Goal: Find specific page/section: Find specific page/section

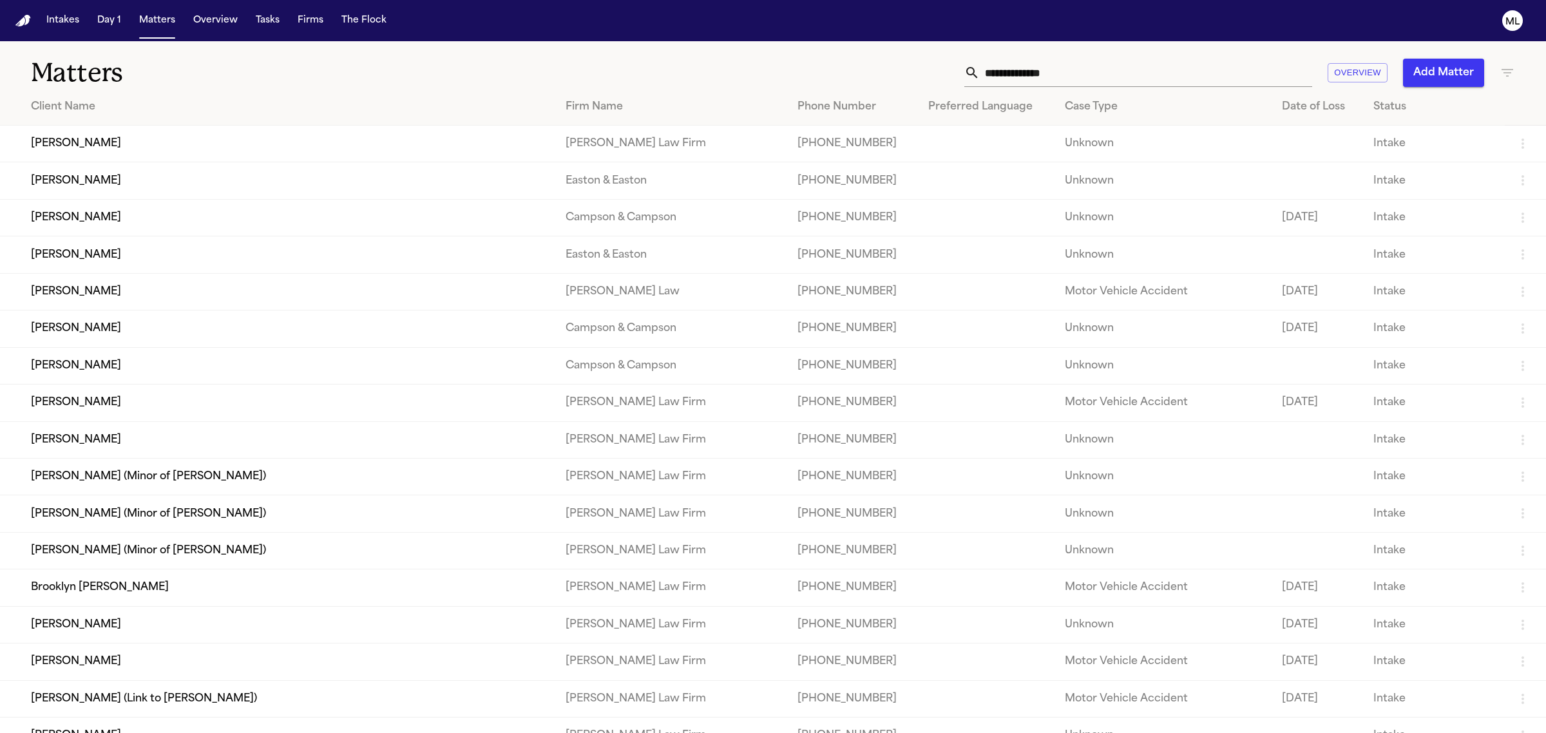
click at [1125, 76] on input "text" at bounding box center [1146, 73] width 332 height 28
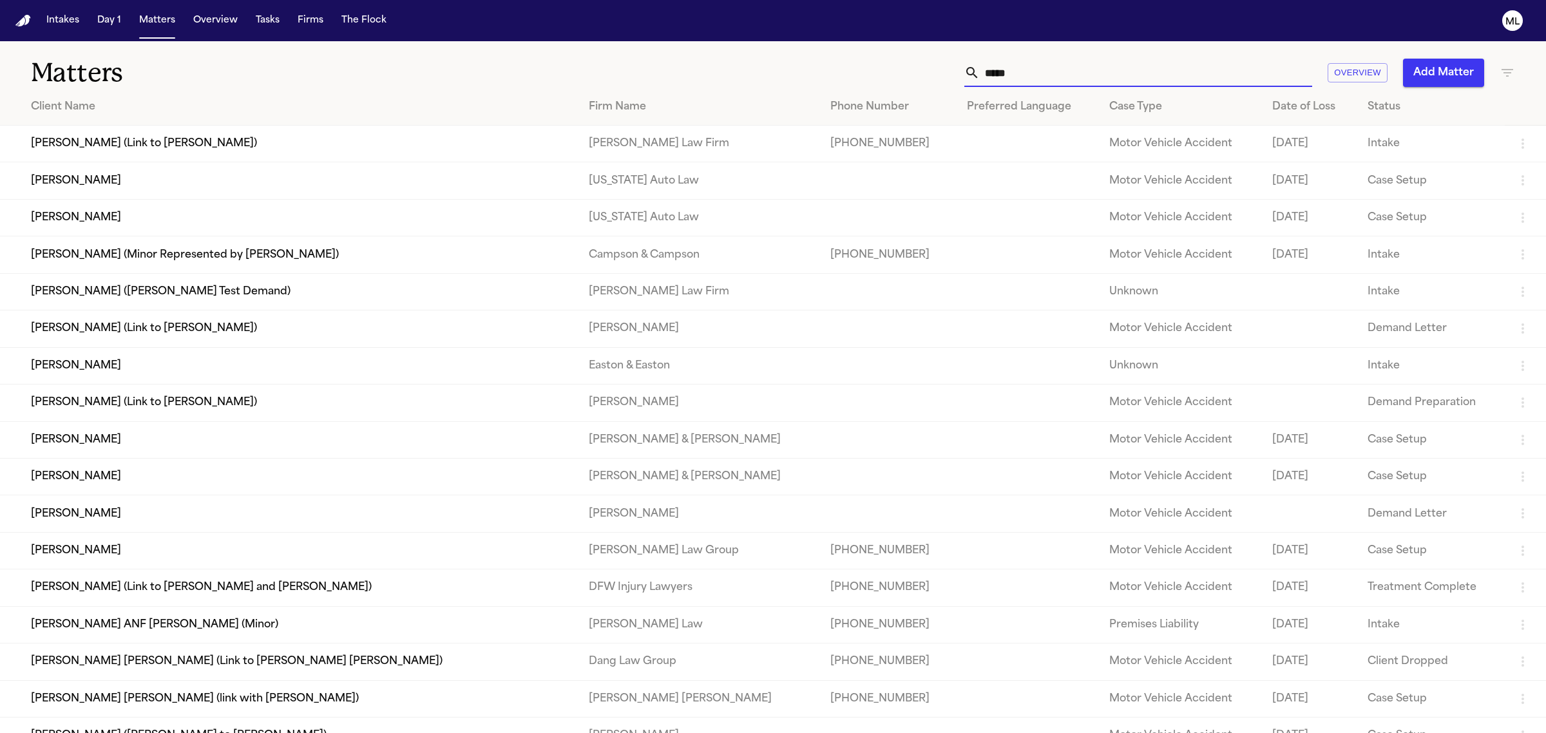
type input "*****"
click at [190, 184] on td "[PERSON_NAME]" at bounding box center [289, 180] width 578 height 37
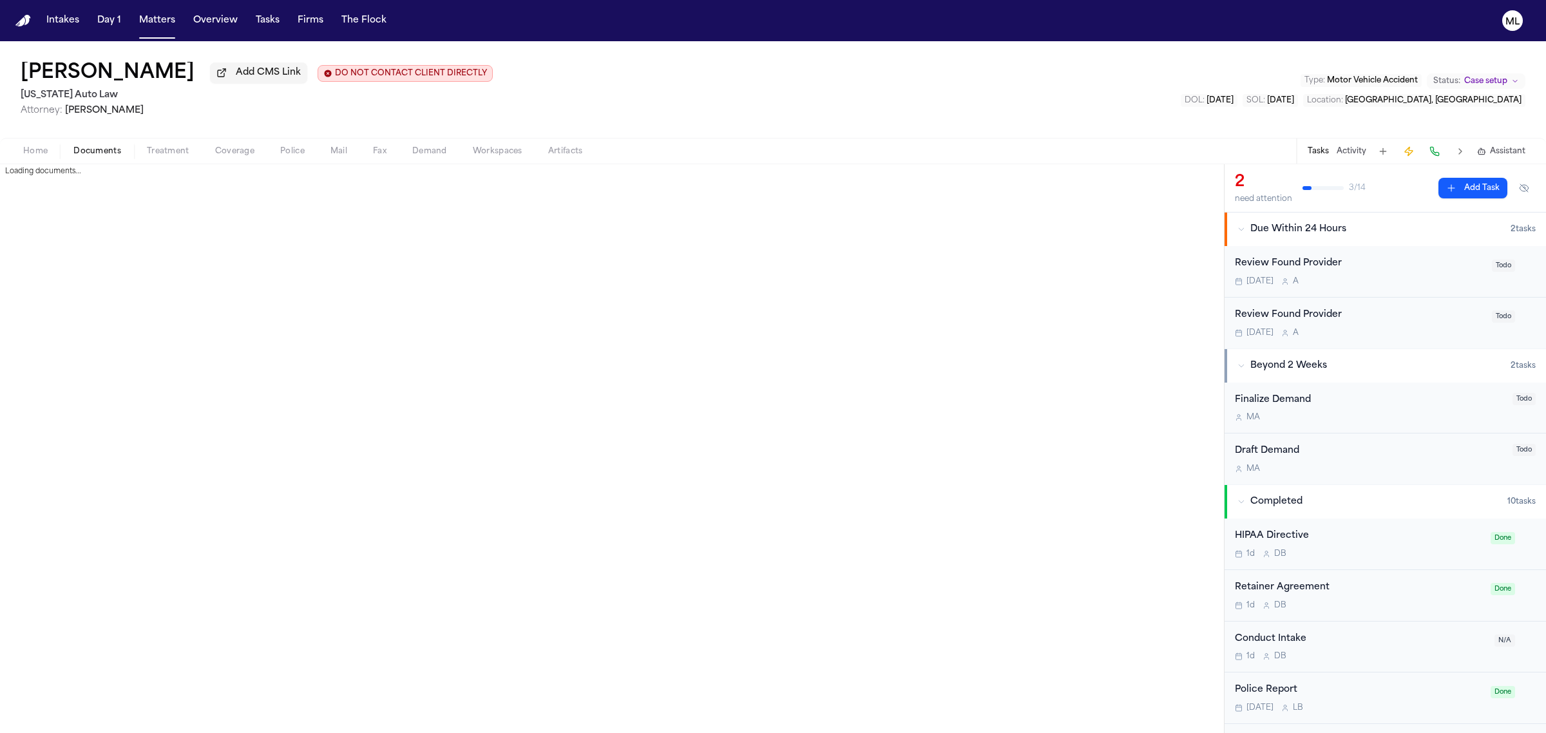
click at [111, 149] on span "Documents" at bounding box center [97, 151] width 48 height 10
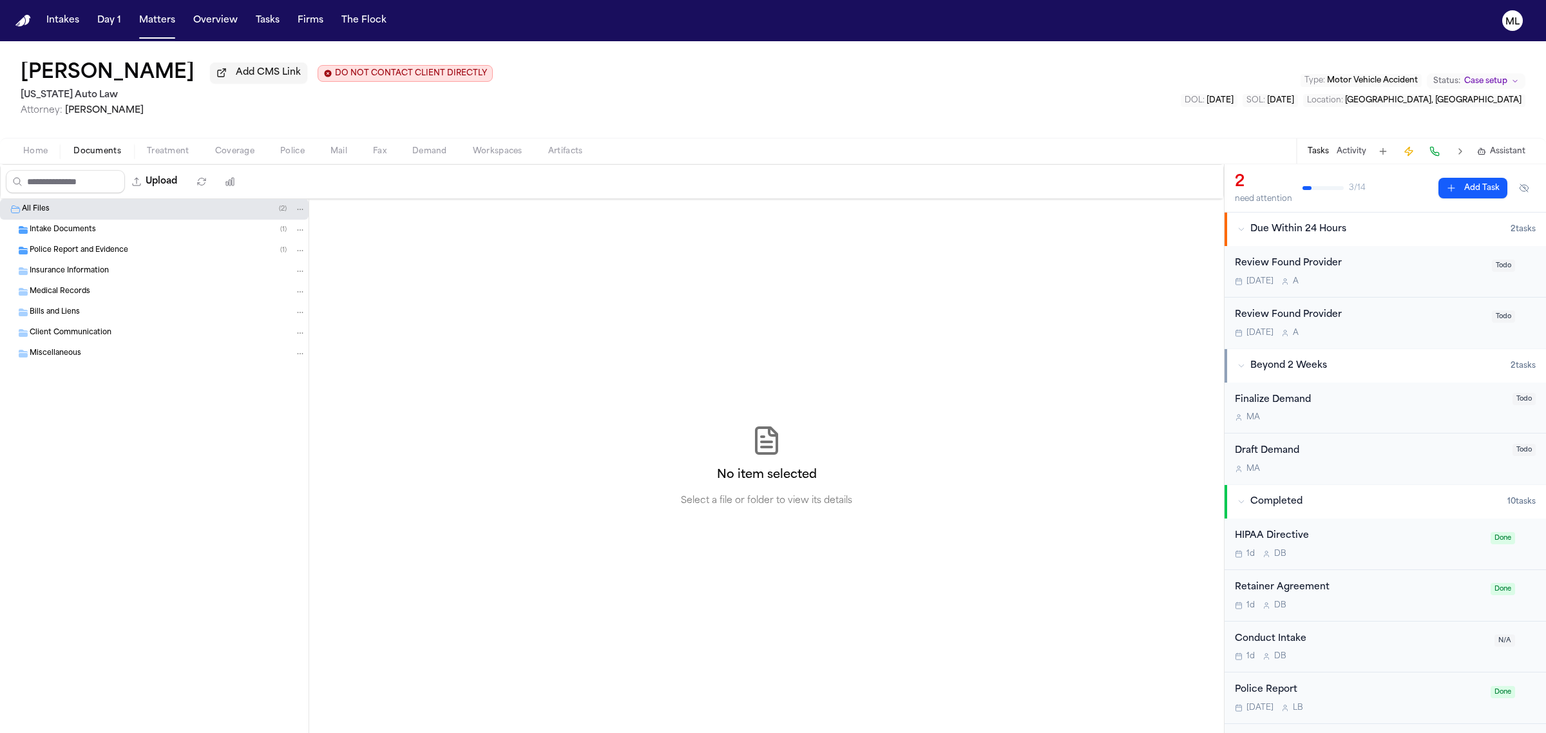
click at [104, 261] on div "Insurance Information" at bounding box center [154, 271] width 309 height 21
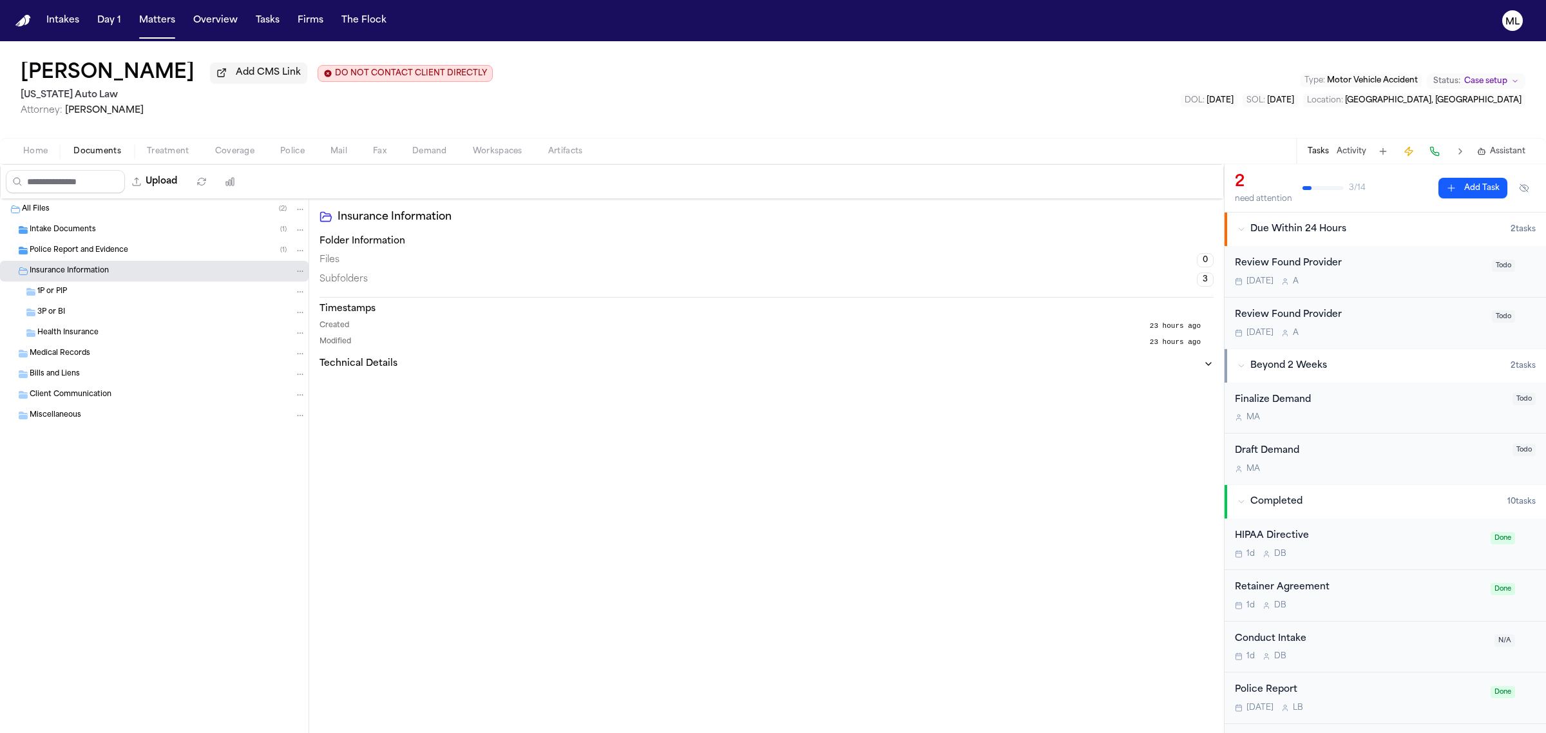
click at [107, 252] on span "Police Report and Evidence" at bounding box center [79, 250] width 99 height 11
click at [111, 233] on div "Intake Documents ( 1 )" at bounding box center [168, 230] width 276 height 12
